Goal: Task Accomplishment & Management: Manage account settings

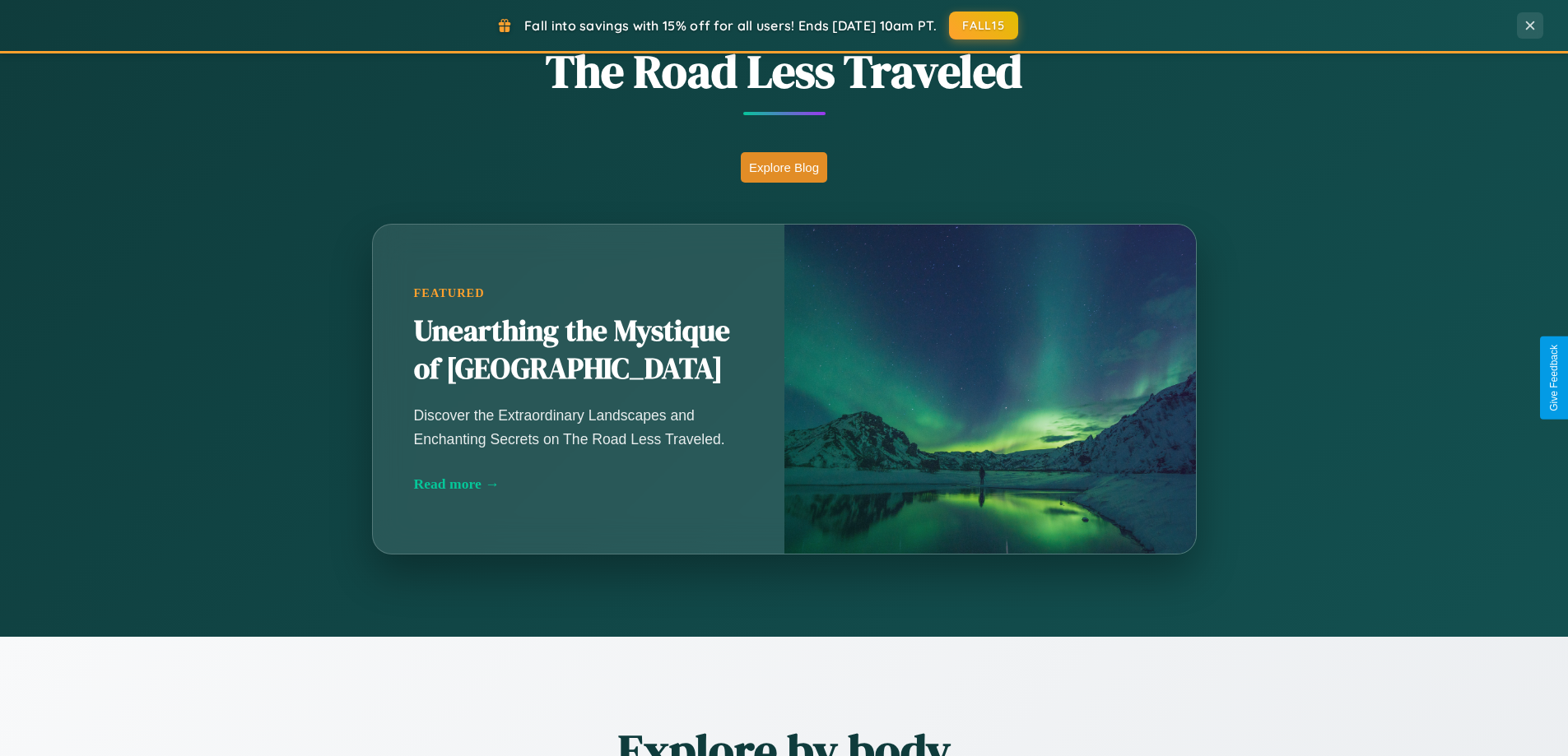
scroll to position [1448, 0]
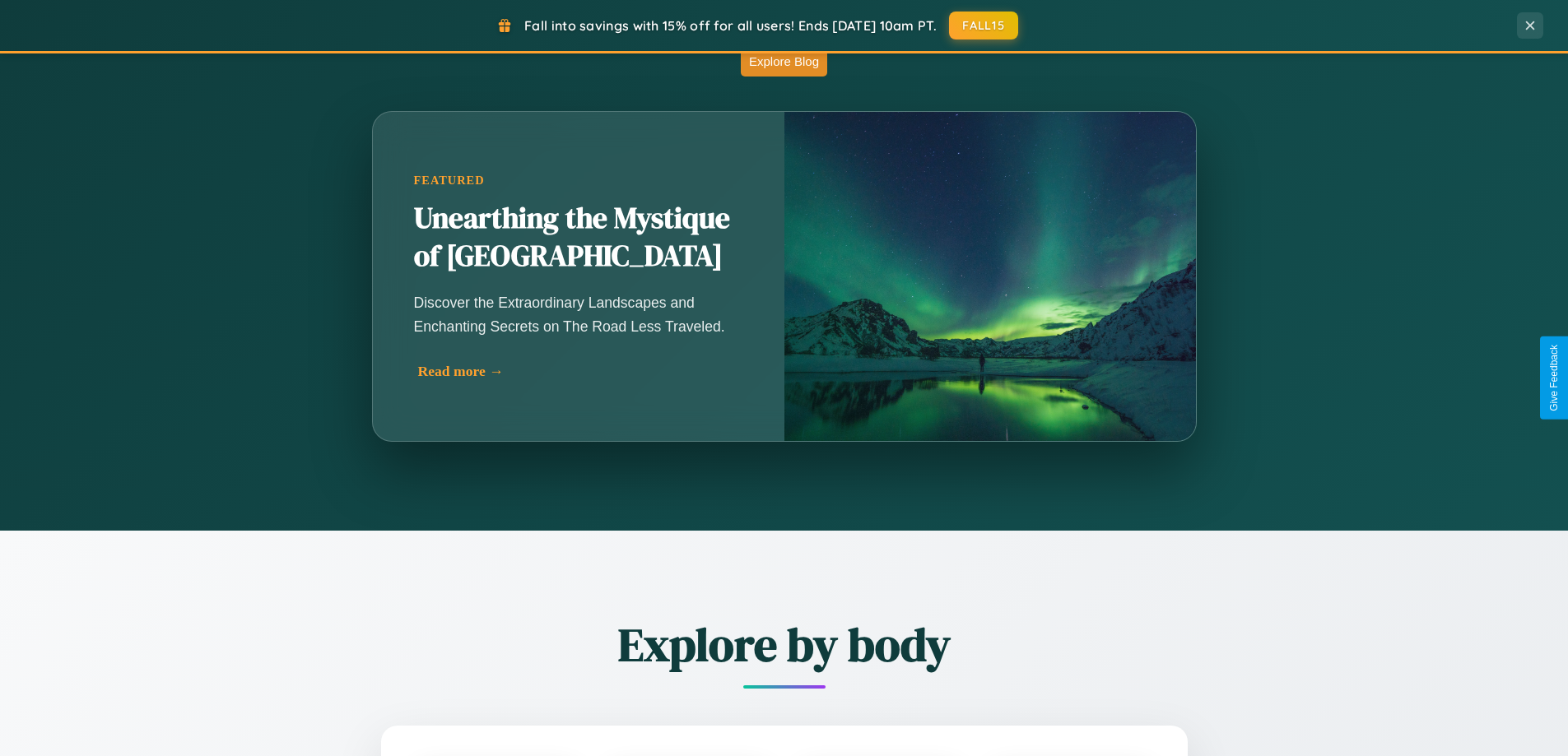
click at [580, 371] on div "Read more →" at bounding box center [583, 372] width 330 height 17
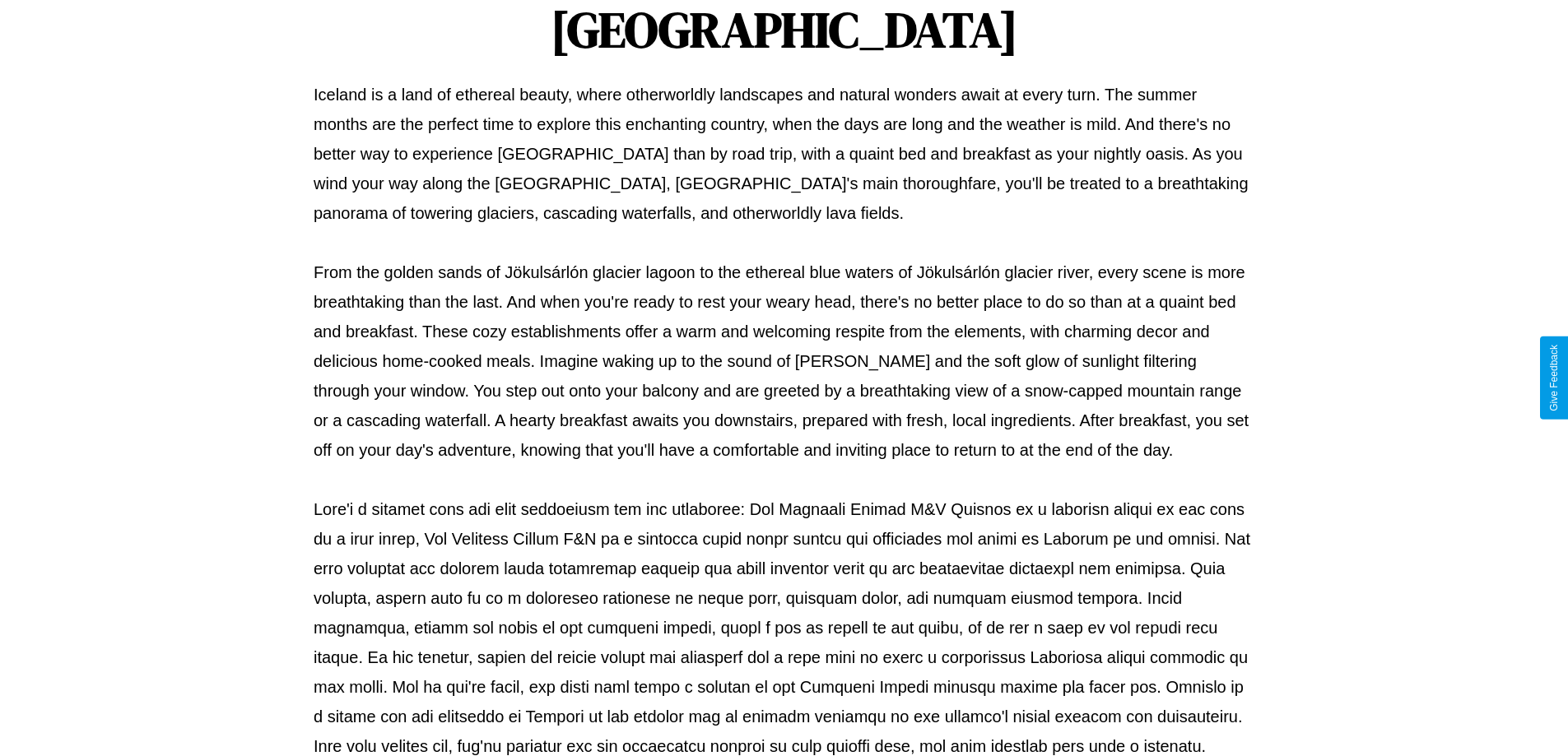
scroll to position [532, 0]
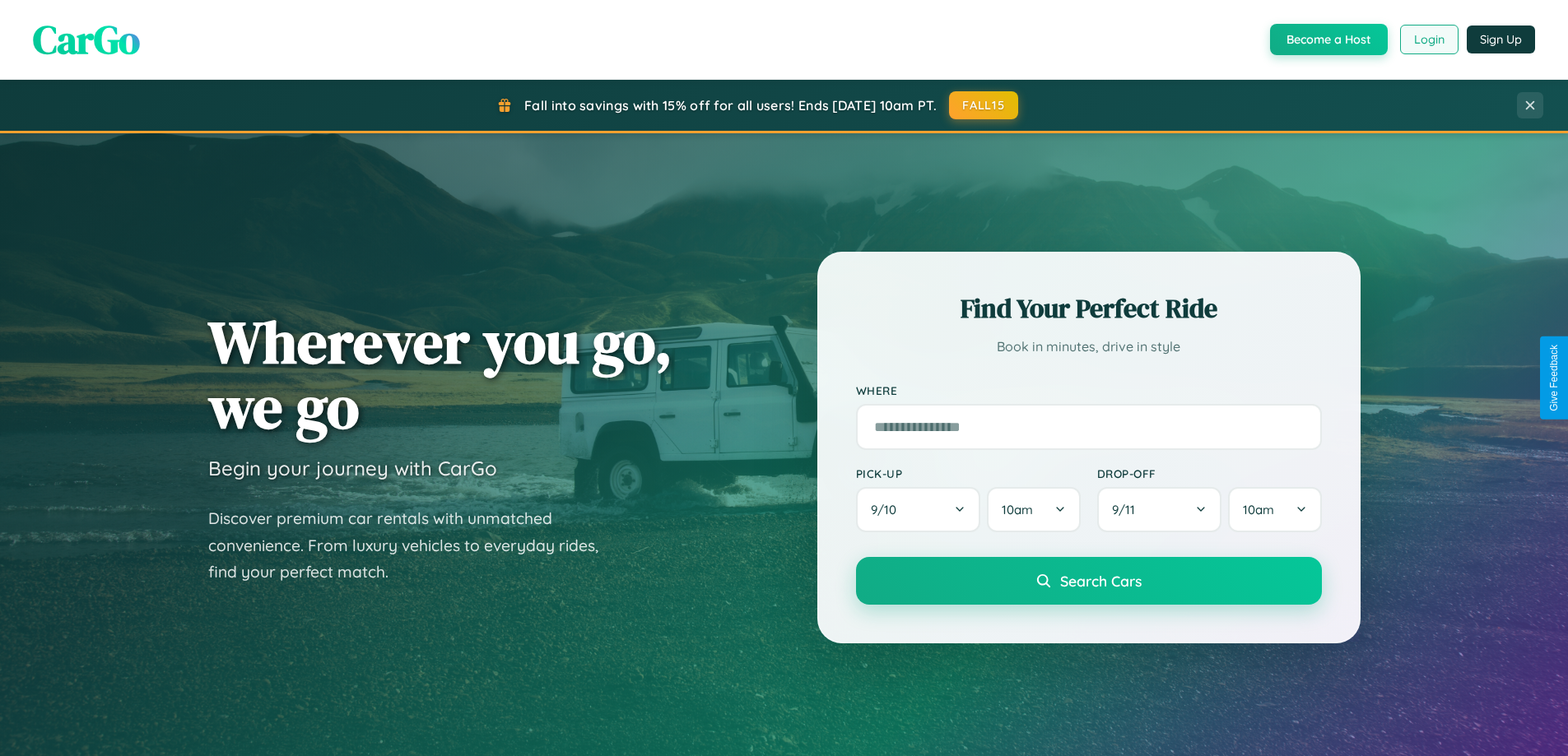
click at [1429, 40] on button "Login" at bounding box center [1429, 40] width 59 height 29
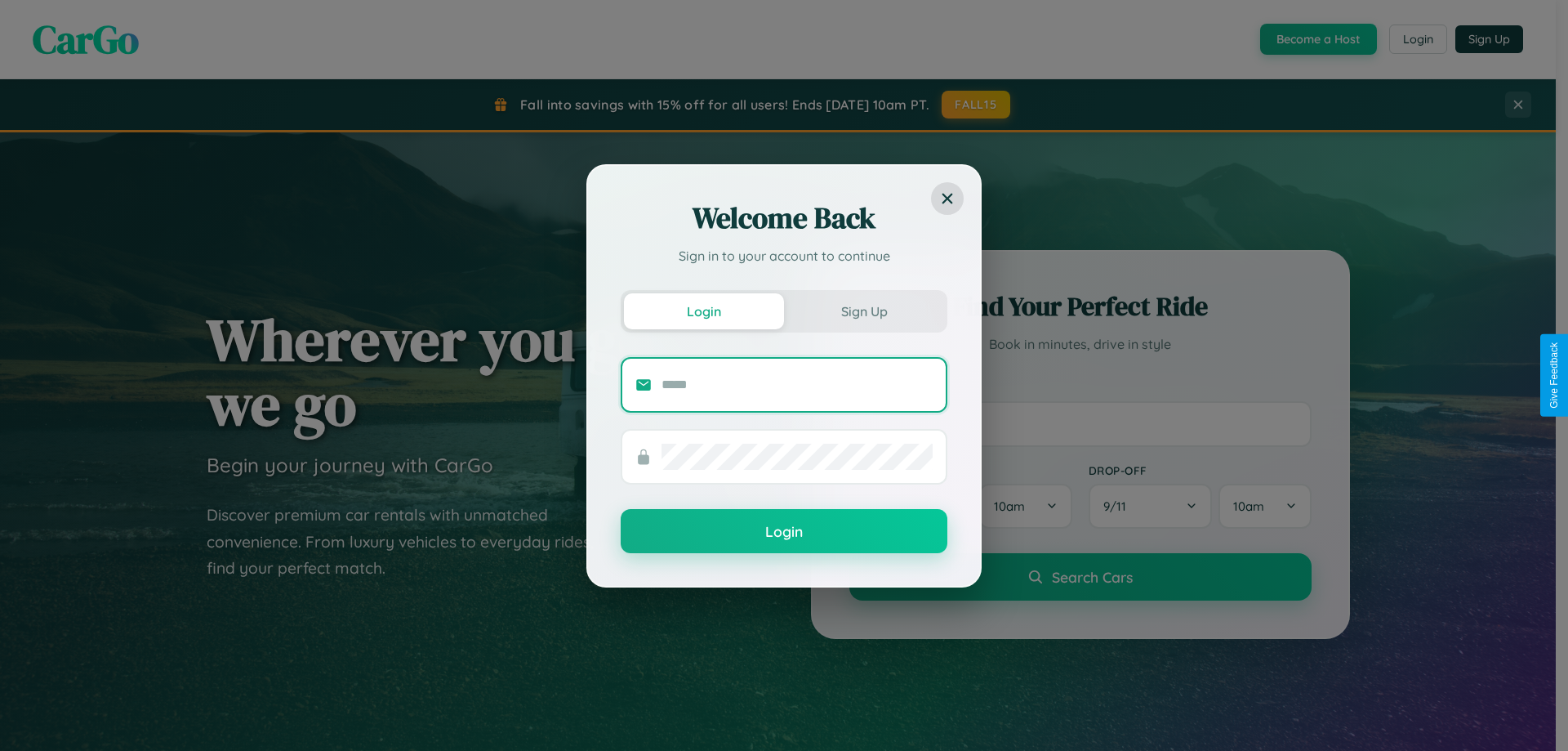
click at [798, 384] on input "text" at bounding box center [798, 384] width 272 height 26
type input "**********"
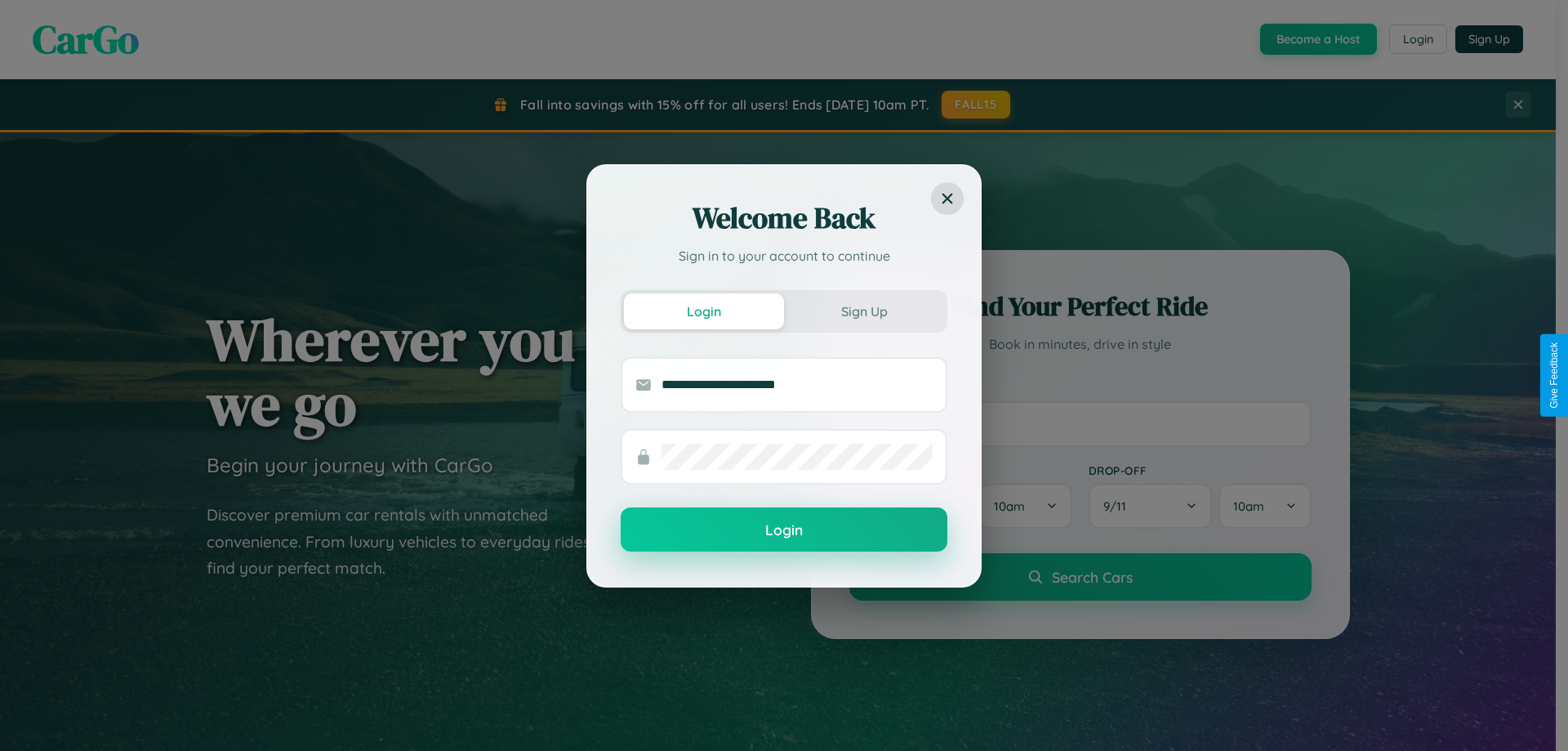
click at [784, 530] on button "Login" at bounding box center [784, 530] width 327 height 44
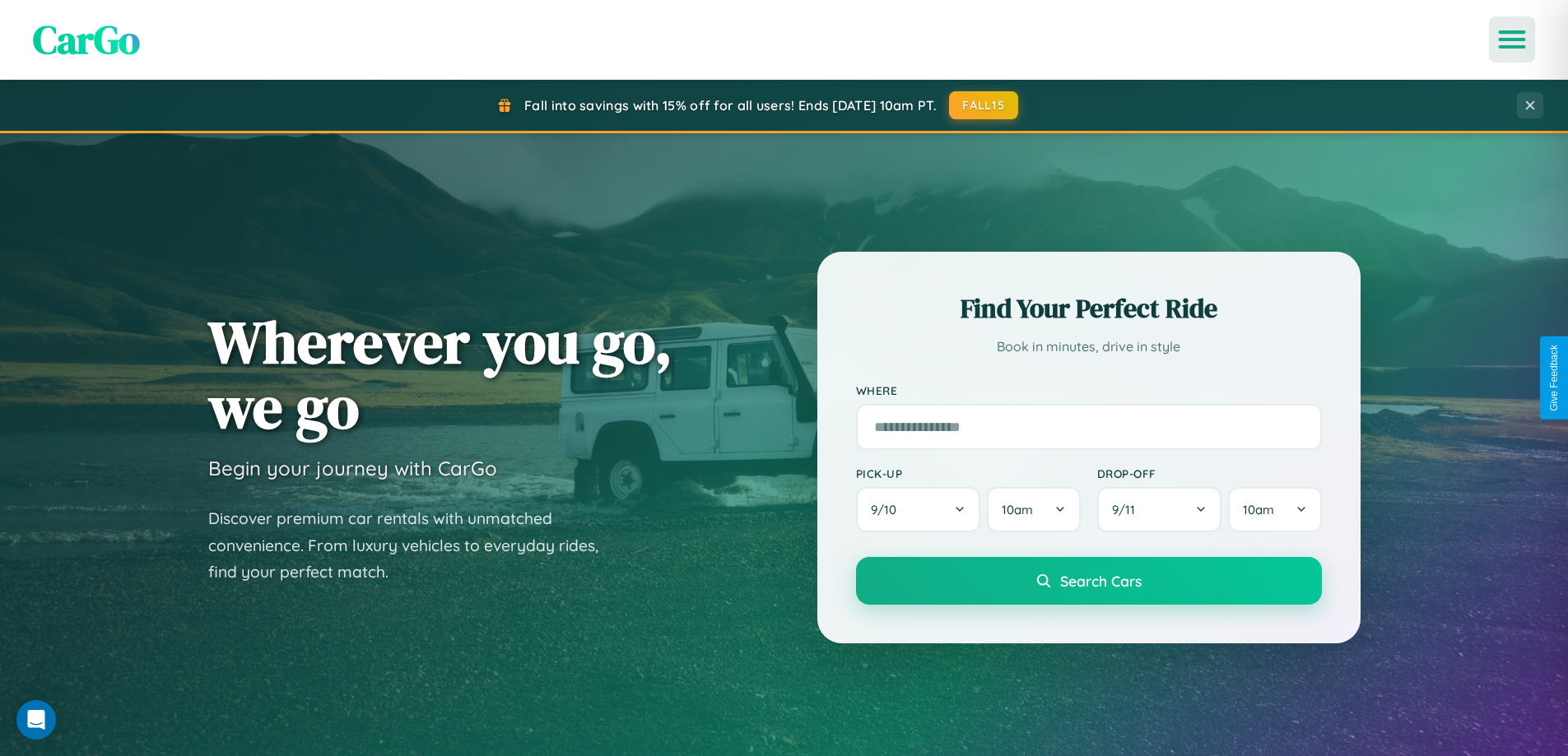
click at [1512, 40] on icon "Open menu" at bounding box center [1513, 39] width 24 height 15
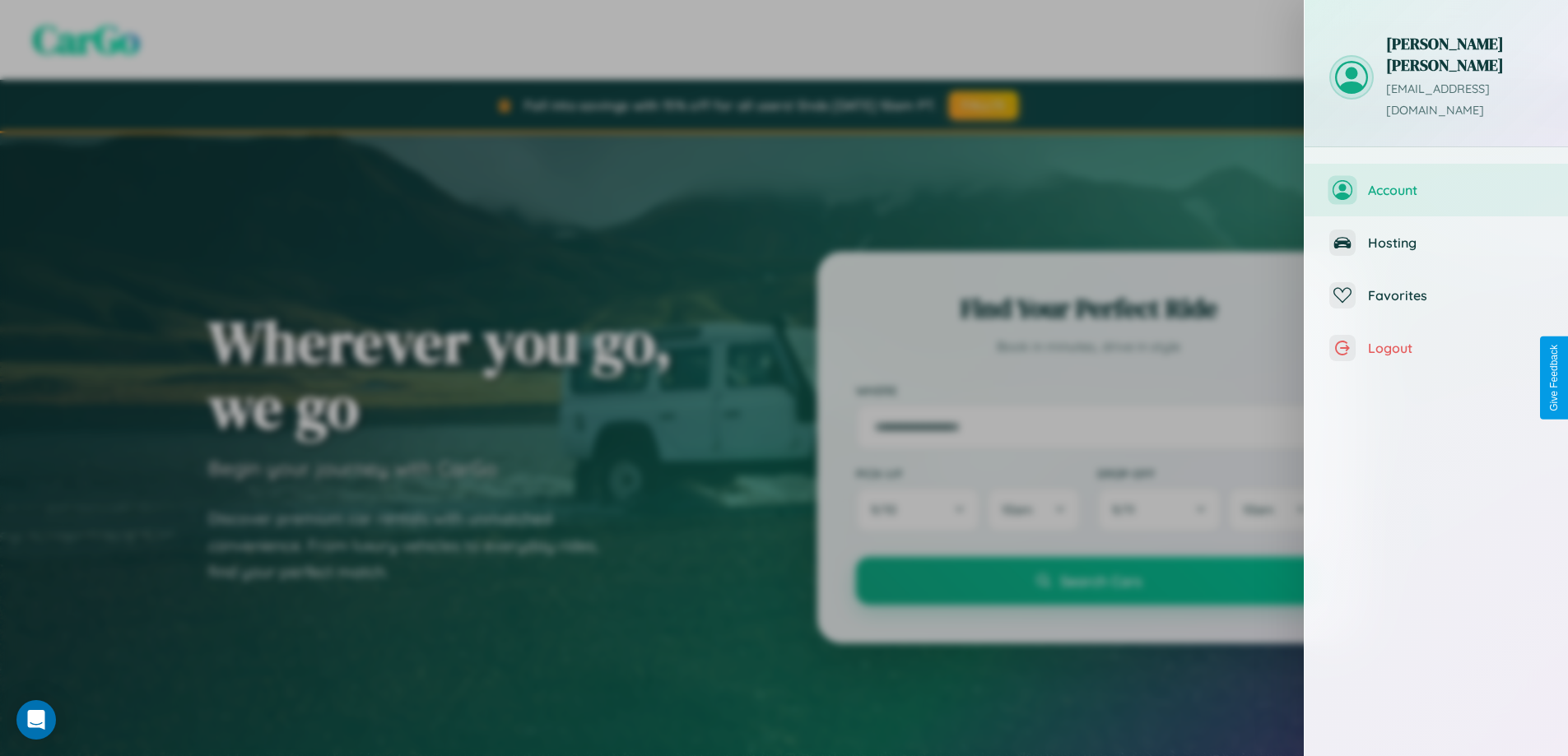
click at [1436, 181] on span "Account" at bounding box center [1456, 189] width 176 height 16
